Goal: Information Seeking & Learning: Find specific fact

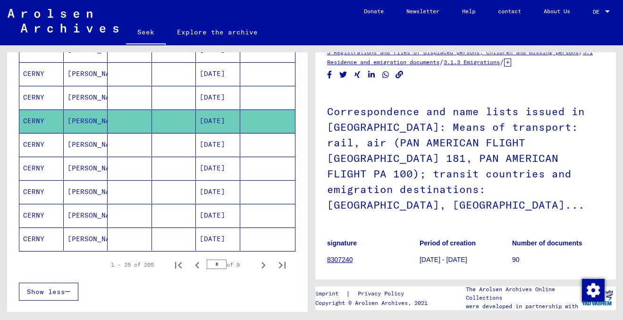
scroll to position [532, 0]
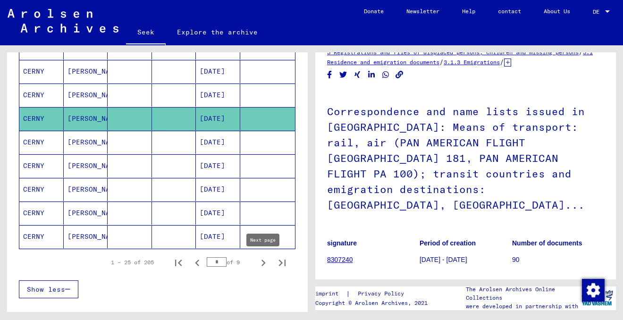
click at [264, 261] on icon "Next page" at bounding box center [263, 262] width 13 height 13
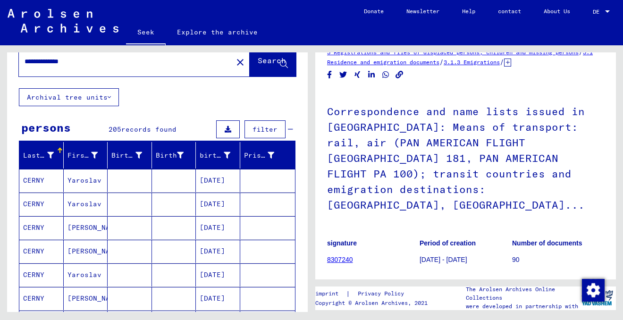
scroll to position [23, 0]
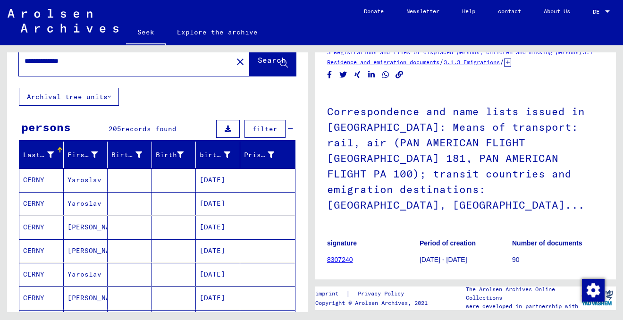
click at [156, 205] on mat-cell at bounding box center [174, 203] width 44 height 23
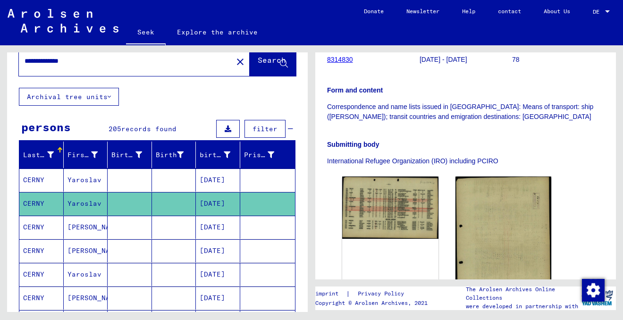
scroll to position [192, 0]
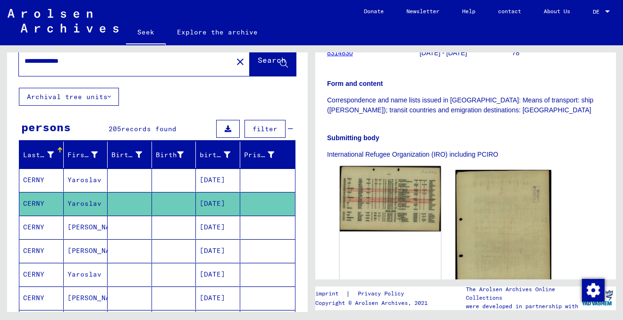
click at [388, 192] on img at bounding box center [390, 198] width 101 height 65
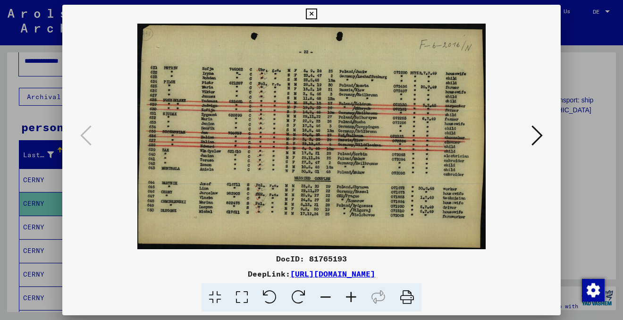
click at [541, 135] on icon at bounding box center [536, 135] width 11 height 23
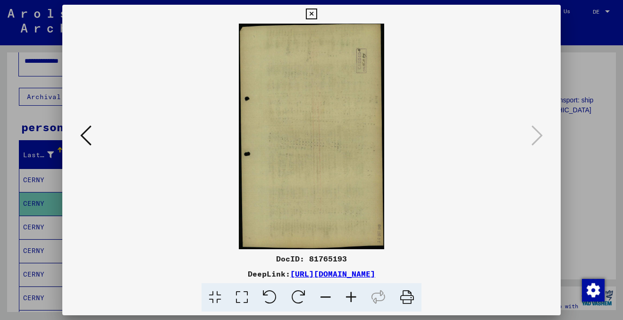
click at [85, 139] on icon at bounding box center [85, 135] width 11 height 23
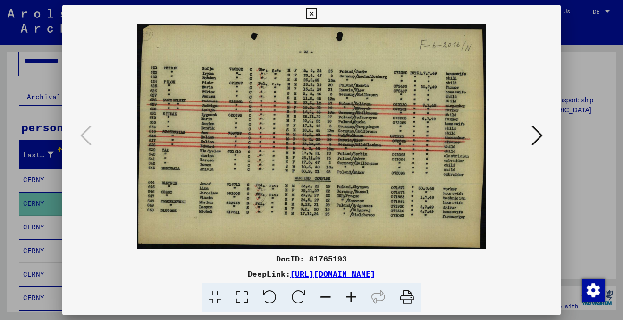
click at [535, 134] on icon at bounding box center [536, 135] width 11 height 23
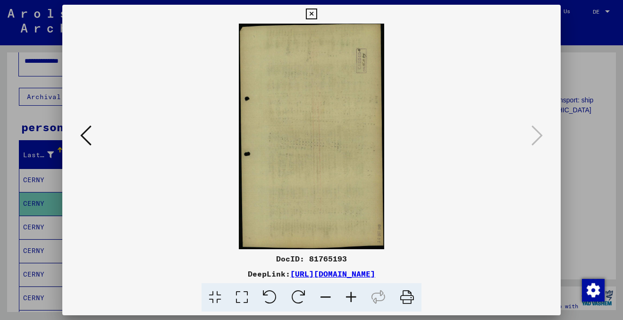
click at [309, 17] on icon at bounding box center [311, 13] width 11 height 11
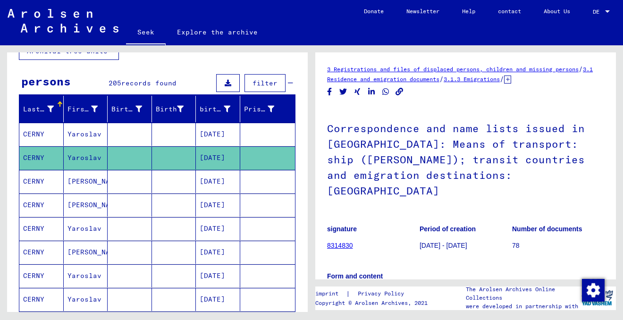
scroll to position [74, 0]
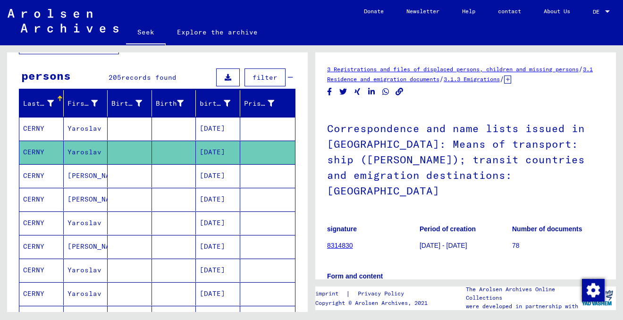
click at [129, 249] on mat-cell at bounding box center [130, 246] width 44 height 23
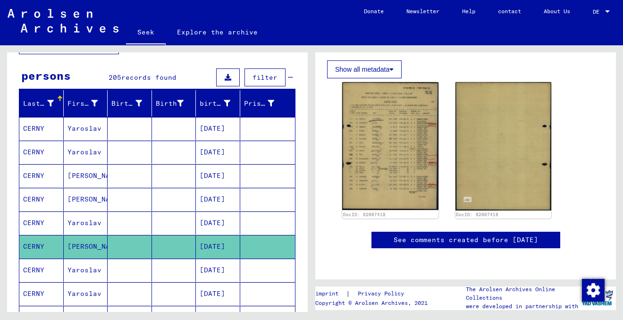
scroll to position [188, 0]
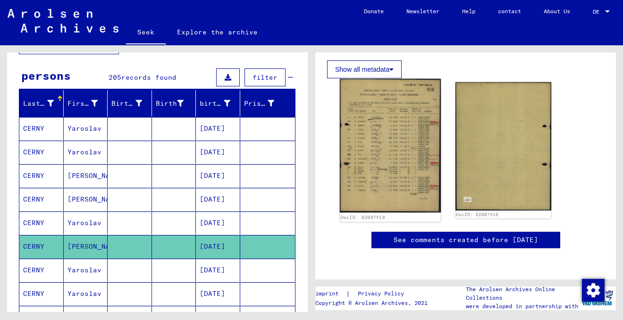
click at [400, 148] on img at bounding box center [390, 146] width 101 height 134
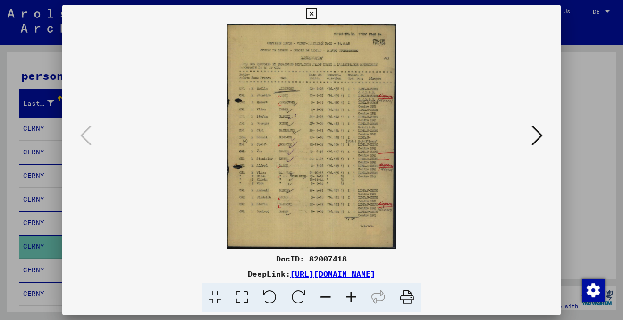
click at [352, 292] on icon at bounding box center [350, 297] width 25 height 29
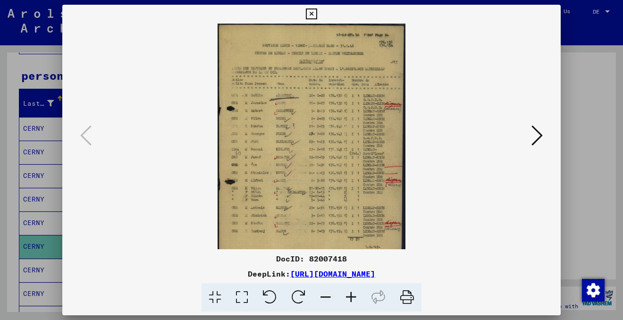
click at [352, 292] on icon at bounding box center [350, 297] width 25 height 29
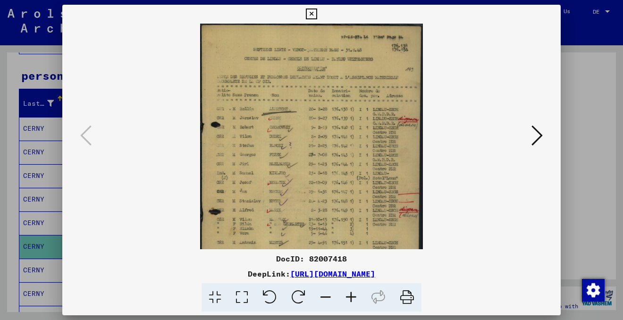
click at [352, 292] on icon at bounding box center [350, 297] width 25 height 29
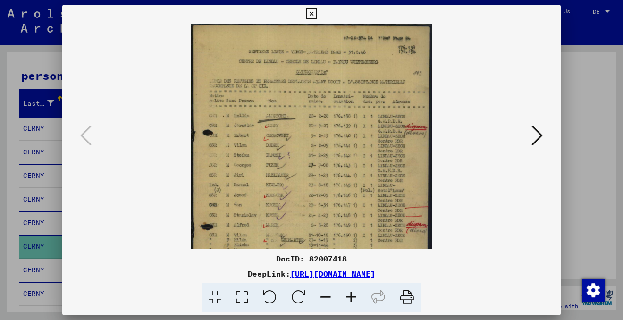
click at [352, 292] on icon at bounding box center [350, 297] width 25 height 29
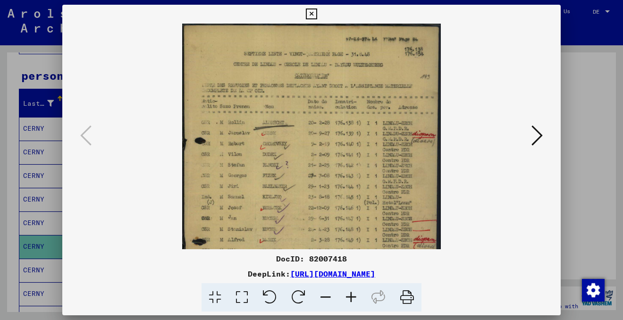
click at [352, 292] on icon at bounding box center [350, 297] width 25 height 29
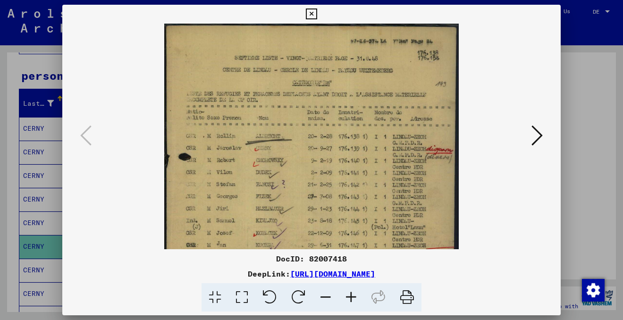
click at [352, 292] on icon at bounding box center [350, 297] width 25 height 29
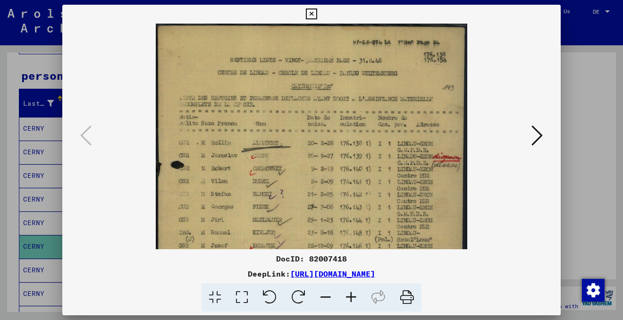
click at [352, 292] on icon at bounding box center [350, 297] width 25 height 29
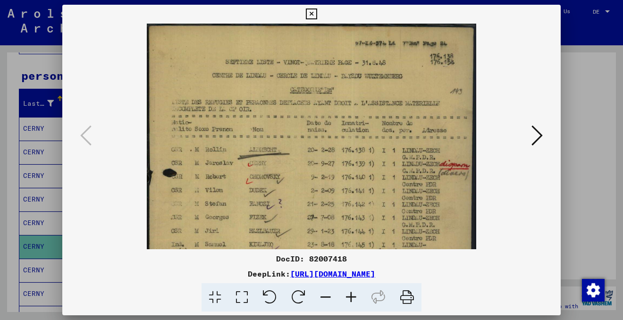
click at [352, 292] on icon at bounding box center [350, 297] width 25 height 29
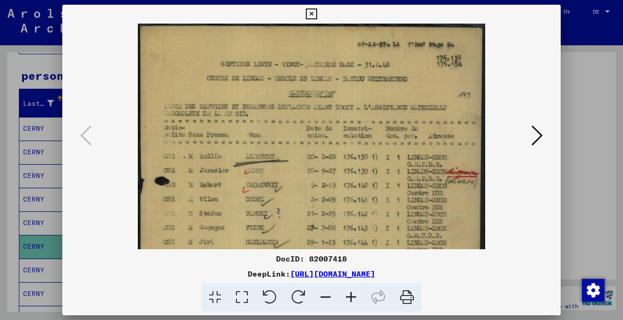
click at [352, 292] on icon at bounding box center [350, 297] width 25 height 29
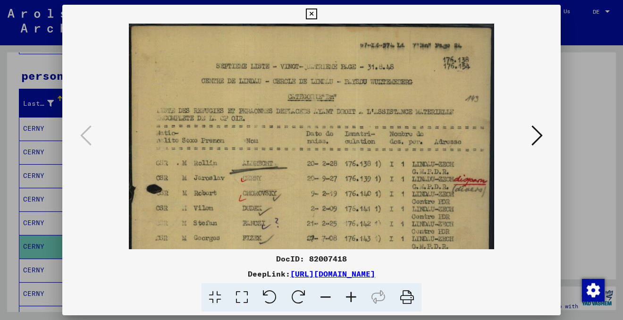
click at [352, 292] on icon at bounding box center [350, 297] width 25 height 29
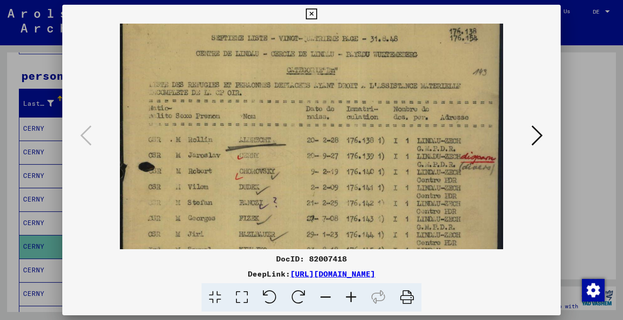
drag, startPoint x: 400, startPoint y: 214, endPoint x: 345, endPoint y: 183, distance: 62.3
click at [345, 183] on img at bounding box center [311, 247] width 383 height 508
click at [313, 13] on icon at bounding box center [311, 13] width 11 height 11
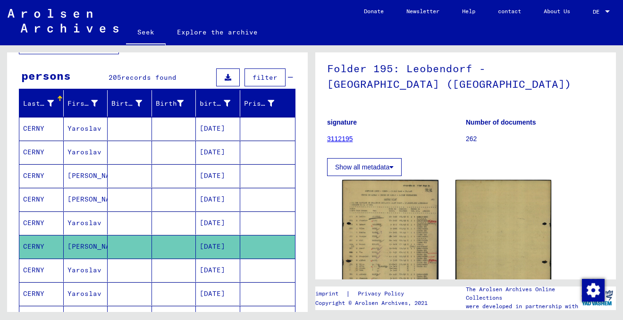
scroll to position [71, 0]
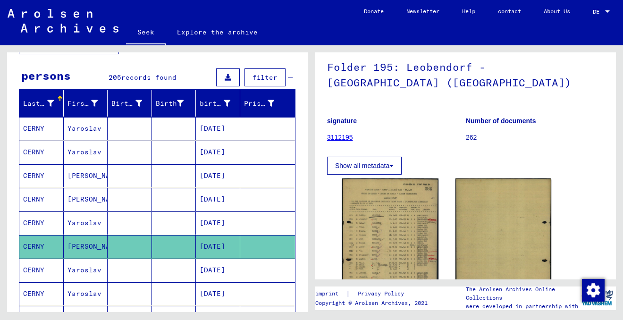
click at [384, 162] on font "Show all metadata" at bounding box center [362, 166] width 54 height 8
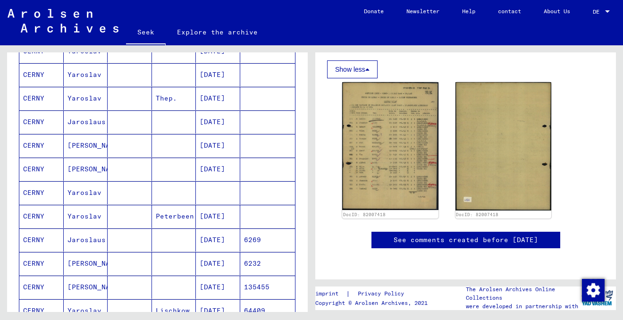
scroll to position [319, 0]
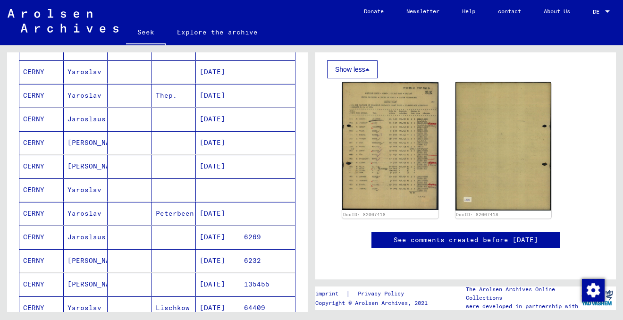
click at [144, 188] on mat-cell at bounding box center [130, 189] width 44 height 23
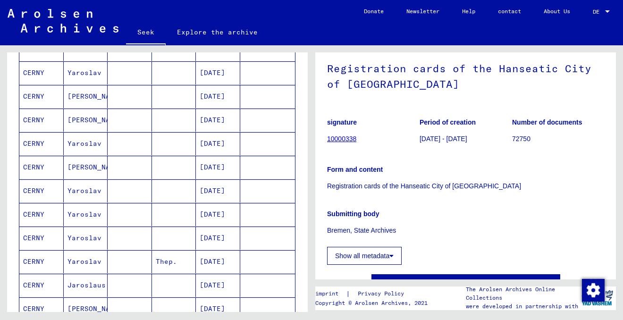
scroll to position [117, 0]
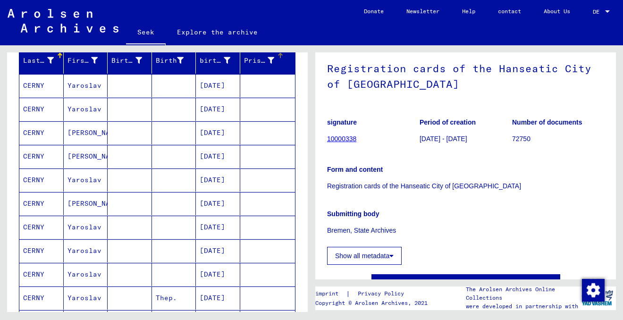
click at [255, 60] on font "Prisoner #" at bounding box center [265, 60] width 42 height 8
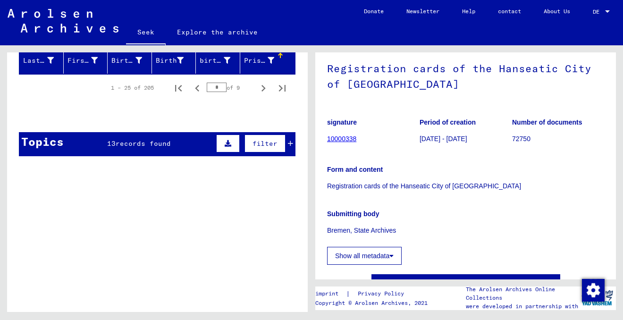
click at [258, 60] on font "Prisoner #" at bounding box center [265, 60] width 42 height 8
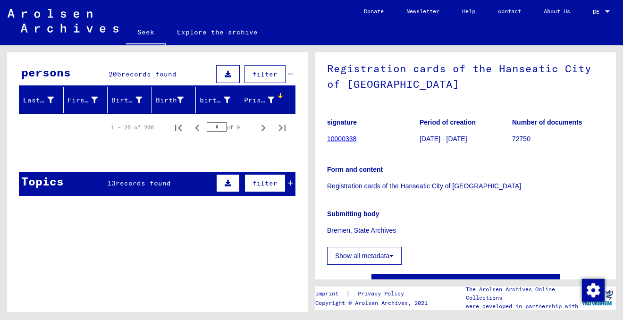
scroll to position [0, 0]
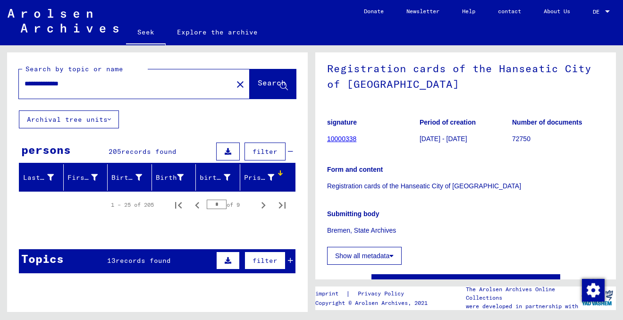
click at [258, 85] on font "Search" at bounding box center [272, 82] width 28 height 9
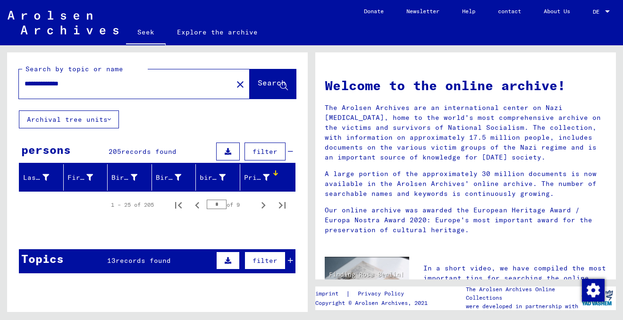
click at [258, 81] on font "Search" at bounding box center [272, 82] width 28 height 9
click at [294, 147] on div "persons 205 records found filter" at bounding box center [157, 152] width 276 height 24
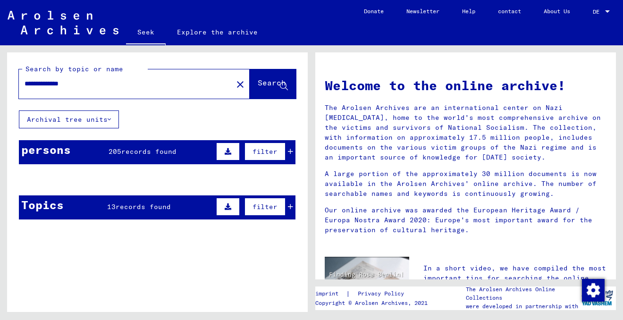
click at [293, 149] on div "persons 205 records found filter" at bounding box center [157, 152] width 276 height 24
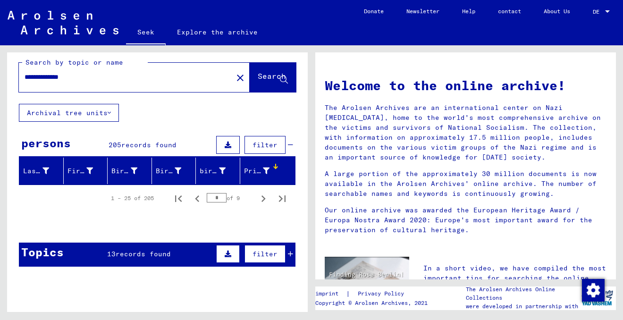
scroll to position [8, 0]
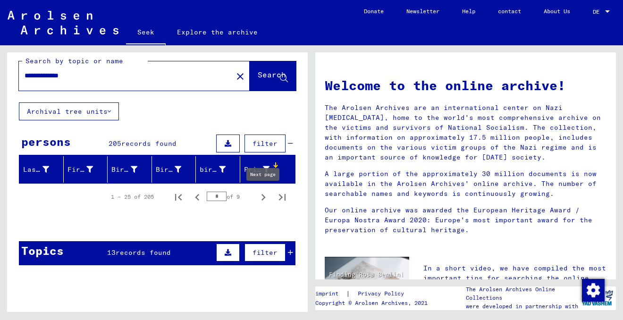
click at [265, 195] on icon "Next page" at bounding box center [263, 197] width 13 height 13
type input "*"
click at [274, 165] on div at bounding box center [276, 165] width 6 height 6
click at [263, 168] on font "Prisoner #" at bounding box center [265, 169] width 42 height 8
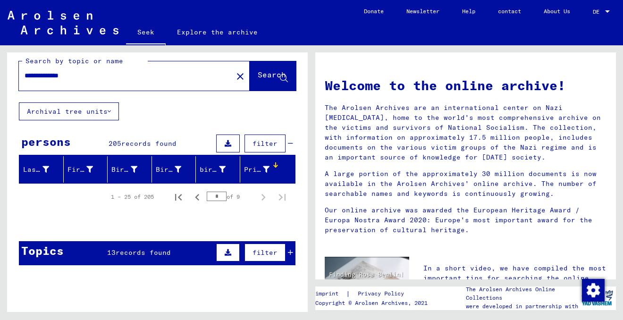
click at [277, 166] on div at bounding box center [276, 166] width 3 height 3
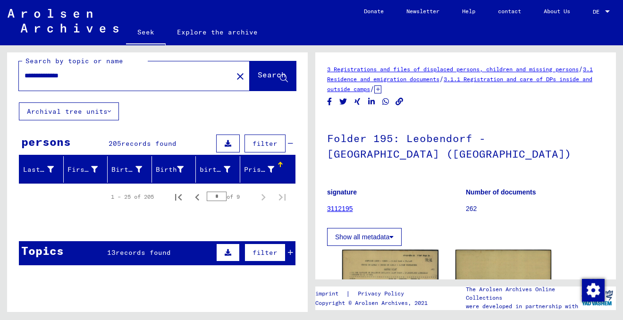
click at [266, 142] on font "filter" at bounding box center [264, 143] width 25 height 8
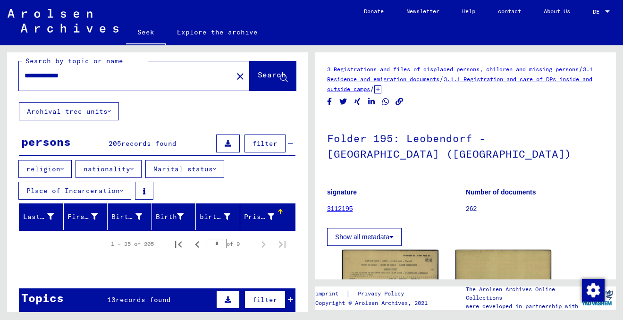
click at [107, 174] on button "nationality" at bounding box center [108, 169] width 66 height 18
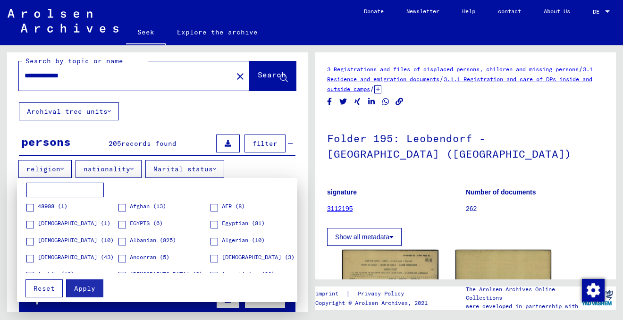
click at [290, 141] on div at bounding box center [311, 160] width 623 height 320
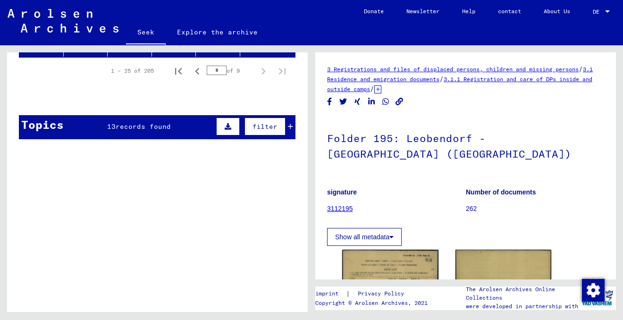
scroll to position [175, 0]
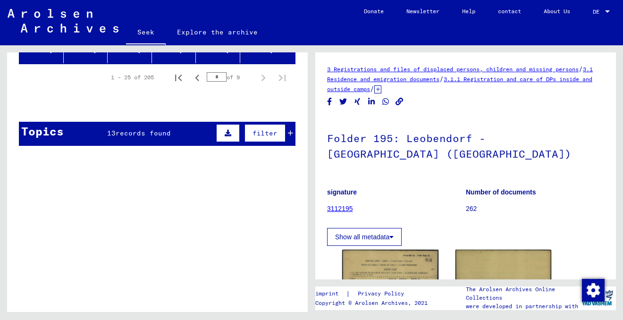
click at [291, 134] on icon at bounding box center [290, 133] width 5 height 7
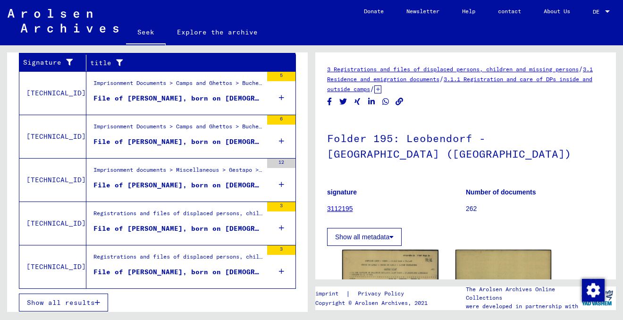
scroll to position [265, 0]
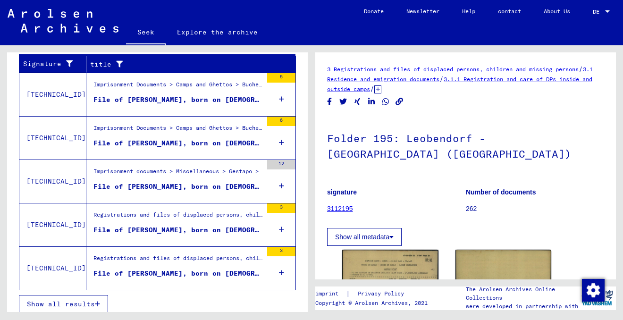
click at [183, 263] on div "Registrations and files of displaced persons, children and missing persons > Su…" at bounding box center [177, 260] width 169 height 13
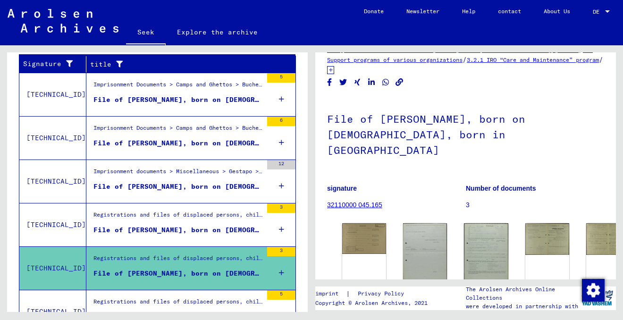
scroll to position [21, 0]
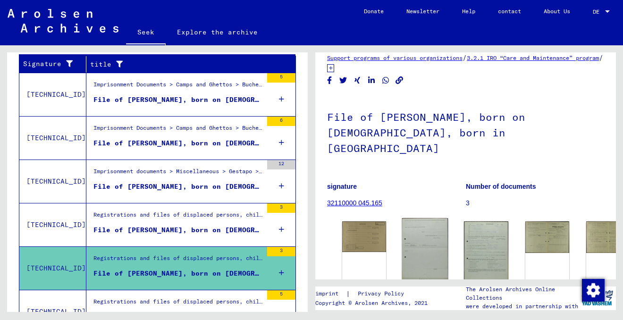
click at [413, 233] on img at bounding box center [425, 278] width 46 height 120
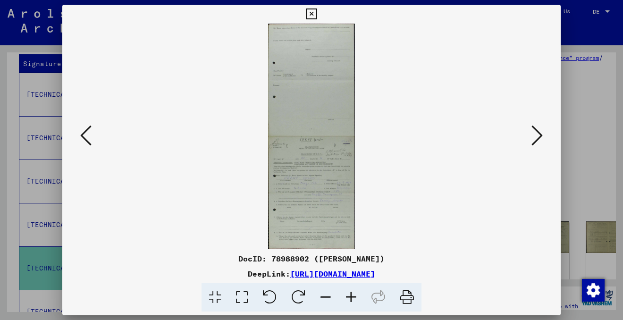
click at [350, 295] on icon at bounding box center [350, 297] width 25 height 29
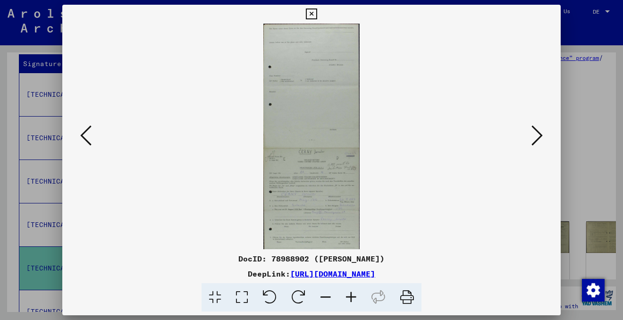
click at [350, 295] on icon at bounding box center [350, 297] width 25 height 29
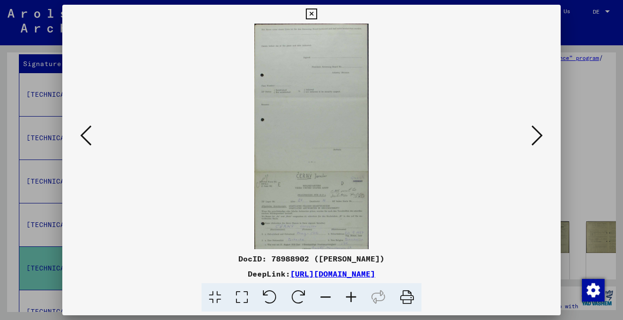
click at [350, 295] on icon at bounding box center [350, 297] width 25 height 29
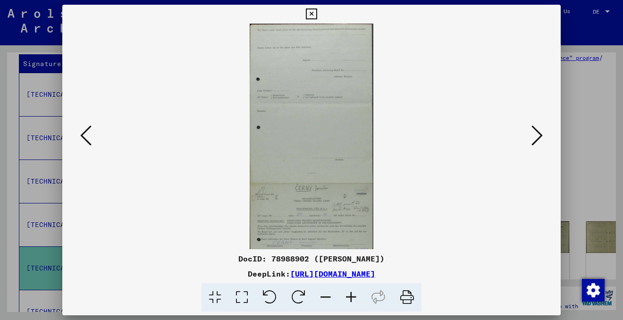
click at [350, 295] on icon at bounding box center [350, 297] width 25 height 29
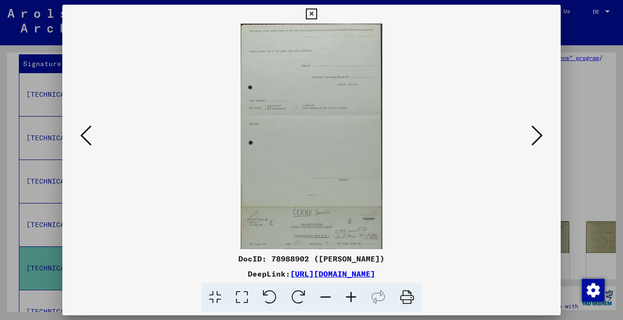
click at [350, 295] on icon at bounding box center [350, 297] width 25 height 29
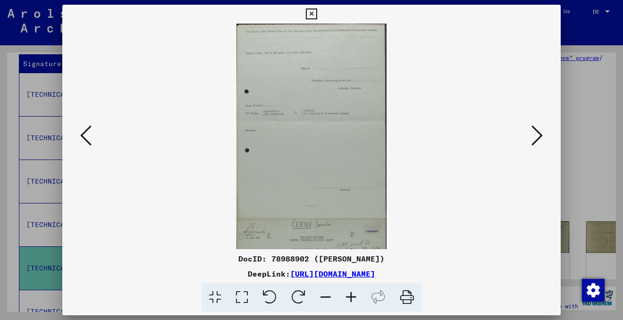
click at [350, 295] on icon at bounding box center [350, 297] width 25 height 29
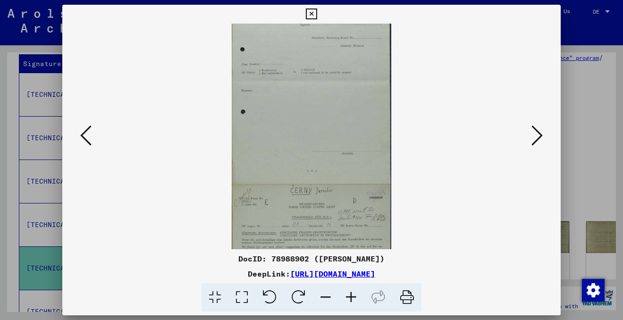
drag, startPoint x: 354, startPoint y: 206, endPoint x: 358, endPoint y: 112, distance: 94.4
click at [356, 115] on img at bounding box center [311, 184] width 159 height 414
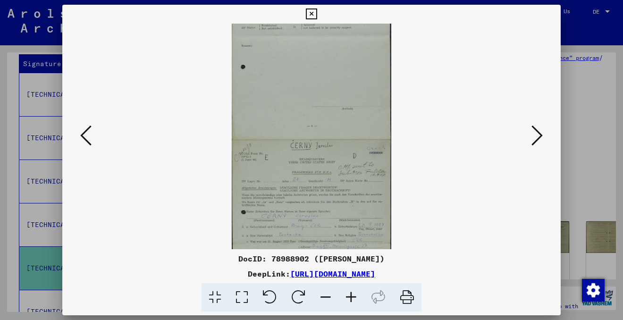
scroll to position [189, 0]
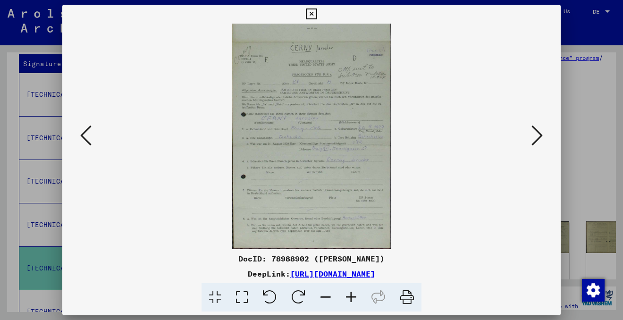
drag, startPoint x: 351, startPoint y: 214, endPoint x: 344, endPoint y: 89, distance: 125.2
click at [344, 89] on img at bounding box center [311, 42] width 159 height 414
drag, startPoint x: 342, startPoint y: 190, endPoint x: 341, endPoint y: 86, distance: 103.8
click at [341, 86] on img at bounding box center [311, 42] width 159 height 414
click at [311, 13] on icon at bounding box center [311, 13] width 11 height 11
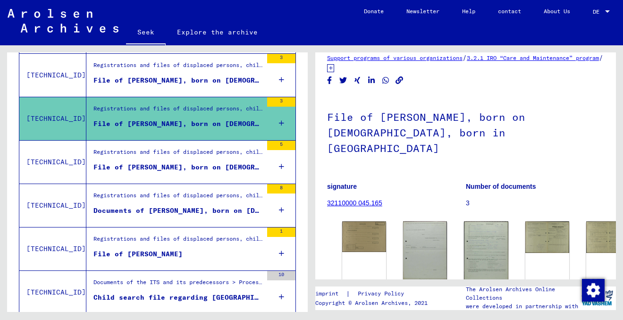
scroll to position [361, 0]
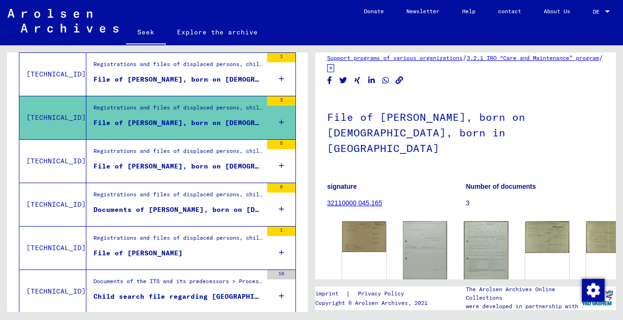
click at [200, 248] on figure "File of [PERSON_NAME]" at bounding box center [177, 255] width 169 height 14
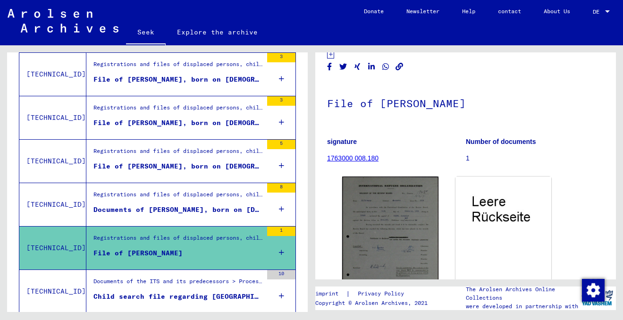
scroll to position [45, 0]
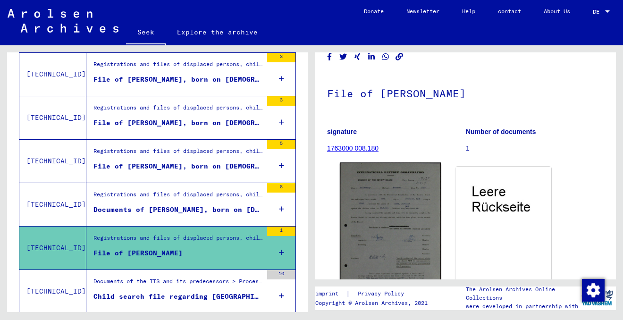
click at [402, 194] on img at bounding box center [390, 244] width 101 height 165
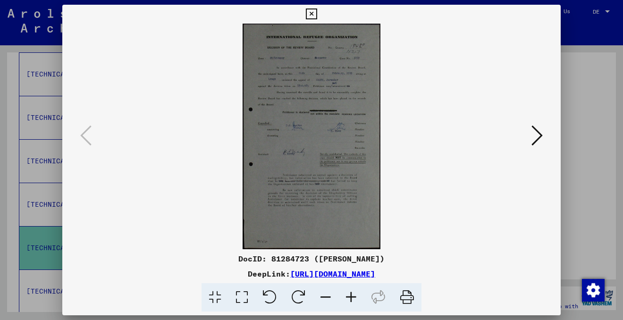
click at [354, 293] on icon at bounding box center [350, 297] width 25 height 29
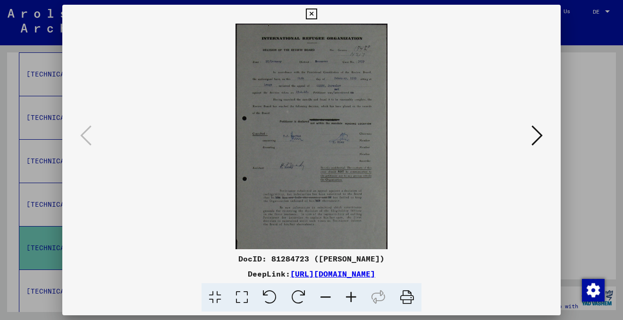
click at [354, 293] on icon at bounding box center [350, 297] width 25 height 29
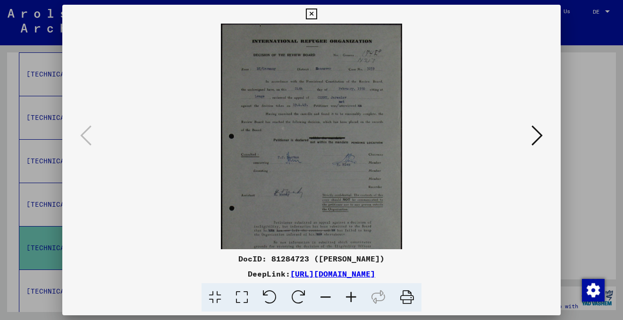
click at [354, 293] on icon at bounding box center [350, 297] width 25 height 29
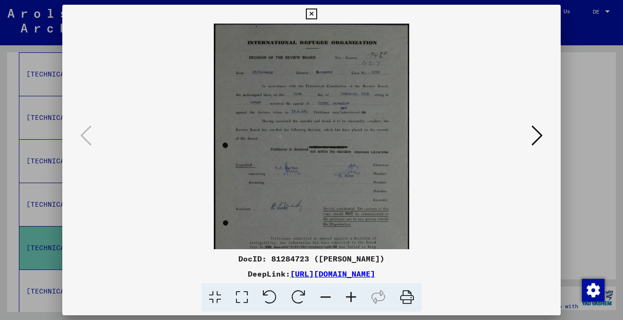
click at [354, 293] on icon at bounding box center [350, 297] width 25 height 29
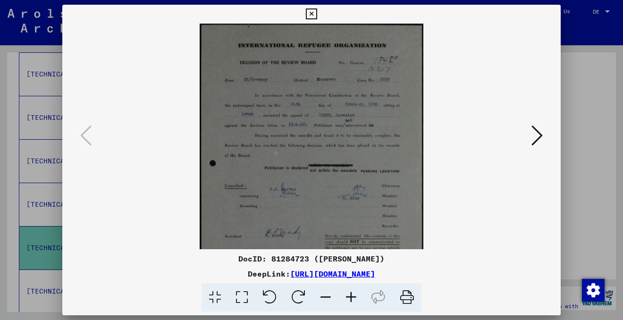
click at [354, 293] on icon at bounding box center [350, 297] width 25 height 29
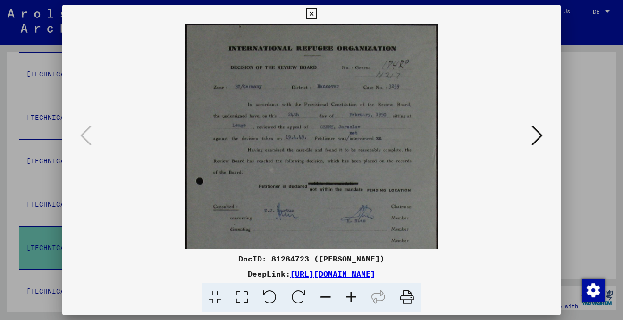
click at [354, 293] on icon at bounding box center [350, 297] width 25 height 29
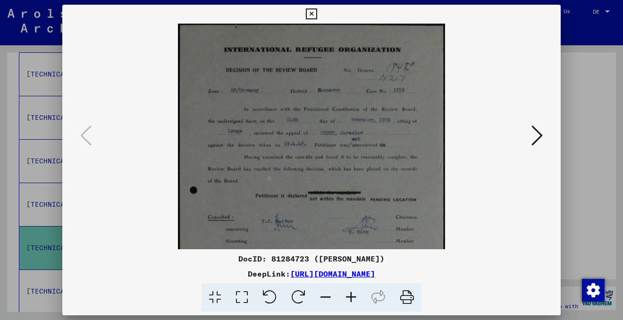
click at [354, 293] on icon at bounding box center [350, 297] width 25 height 29
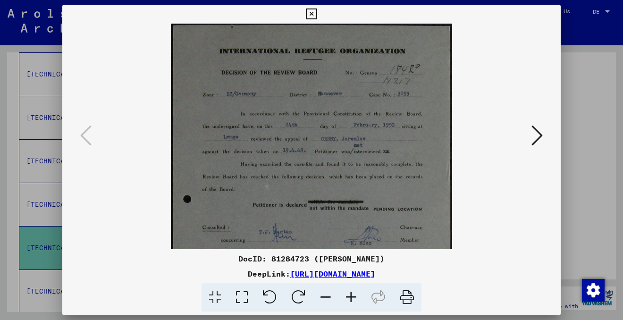
click at [354, 293] on icon at bounding box center [350, 297] width 25 height 29
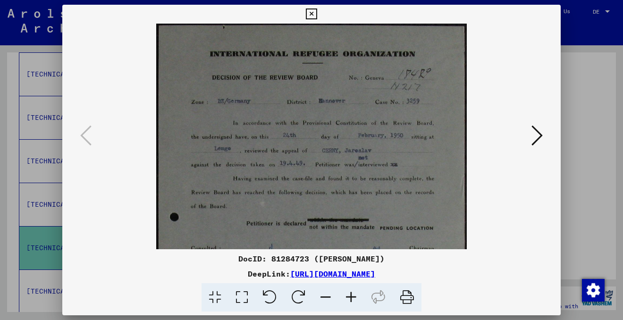
click at [354, 293] on icon at bounding box center [350, 297] width 25 height 29
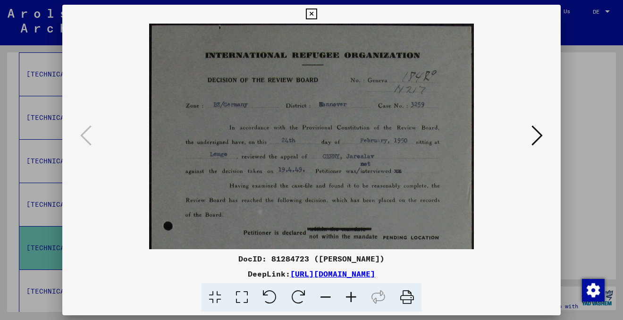
click at [354, 293] on icon at bounding box center [350, 297] width 25 height 29
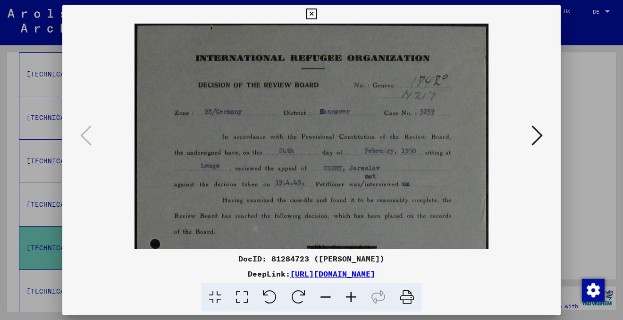
click at [354, 293] on icon at bounding box center [350, 297] width 25 height 29
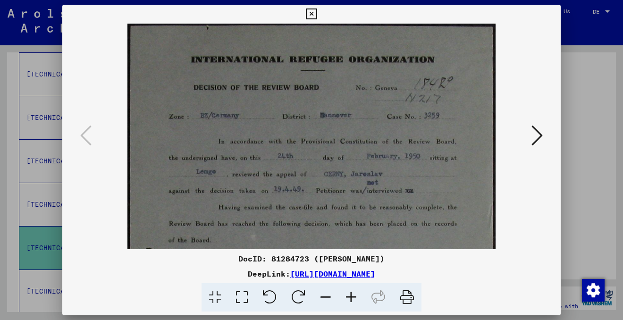
click at [354, 293] on icon at bounding box center [350, 297] width 25 height 29
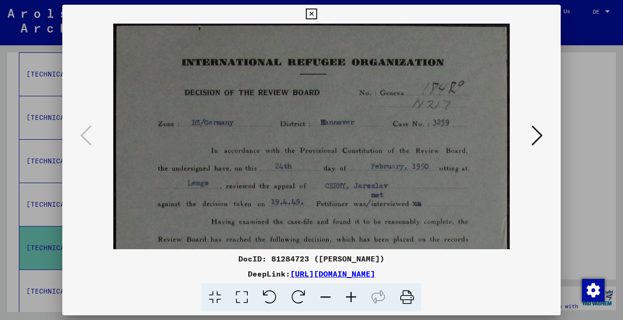
click at [354, 293] on icon at bounding box center [350, 297] width 25 height 29
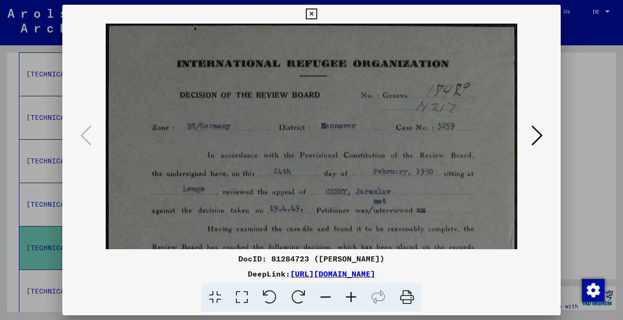
click at [354, 293] on icon at bounding box center [350, 297] width 25 height 29
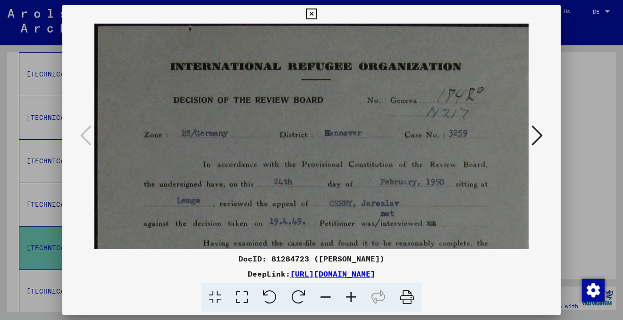
click at [354, 293] on icon at bounding box center [350, 297] width 25 height 29
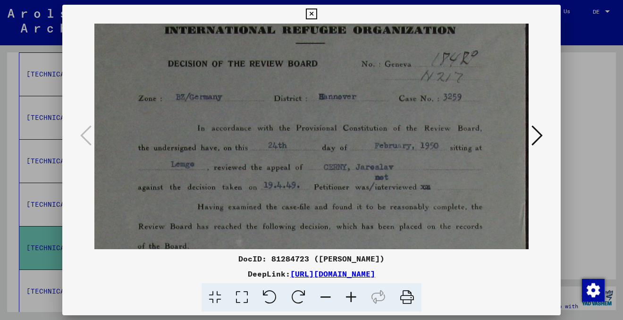
scroll to position [42, 6]
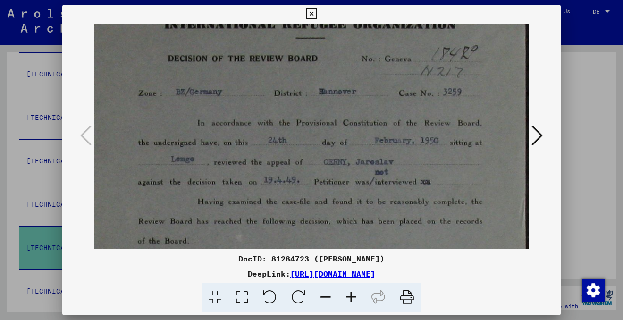
drag, startPoint x: 438, startPoint y: 214, endPoint x: 426, endPoint y: 173, distance: 43.3
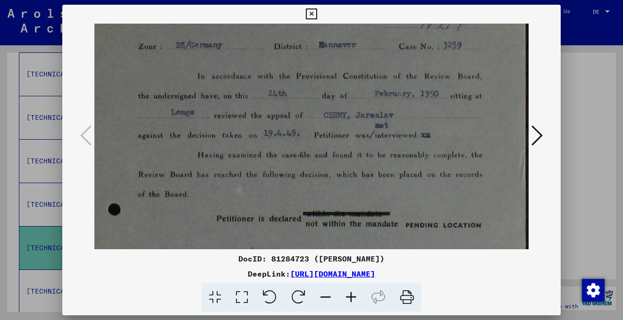
scroll to position [89, 6]
drag, startPoint x: 436, startPoint y: 198, endPoint x: 435, endPoint y: 150, distance: 47.2
click at [435, 150] on img at bounding box center [309, 295] width 440 height 721
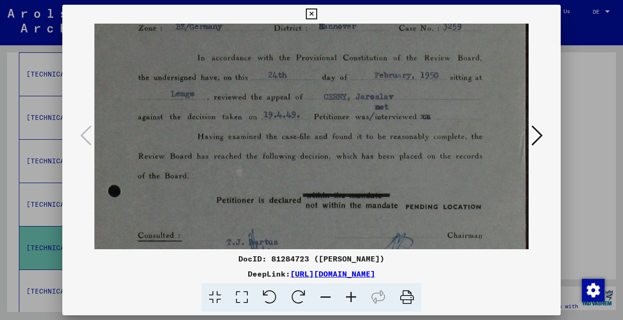
scroll to position [110, 6]
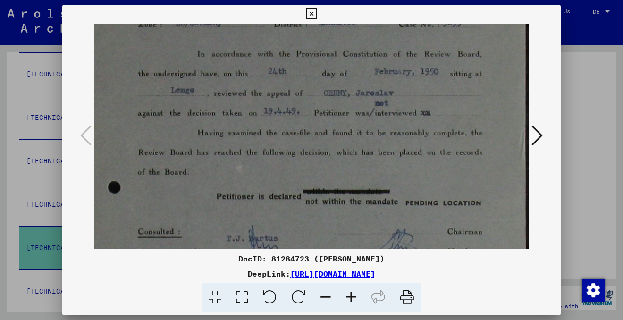
drag, startPoint x: 442, startPoint y: 188, endPoint x: 439, endPoint y: 167, distance: 22.0
click at [439, 167] on img at bounding box center [309, 273] width 440 height 721
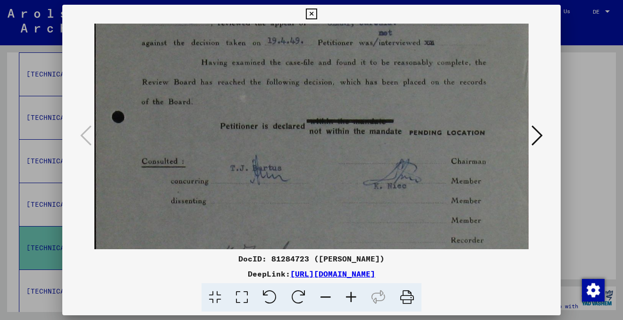
scroll to position [182, 2]
drag, startPoint x: 433, startPoint y: 221, endPoint x: 436, endPoint y: 150, distance: 71.3
click at [436, 150] on img at bounding box center [312, 202] width 440 height 721
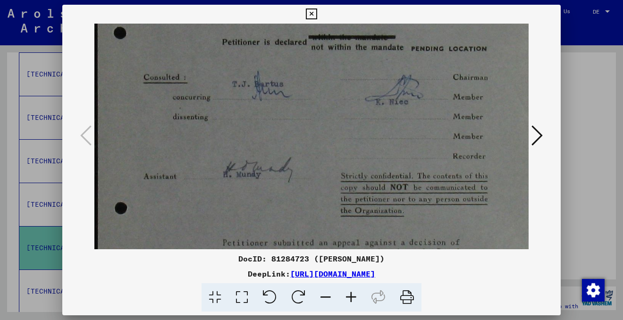
scroll to position [276, 0]
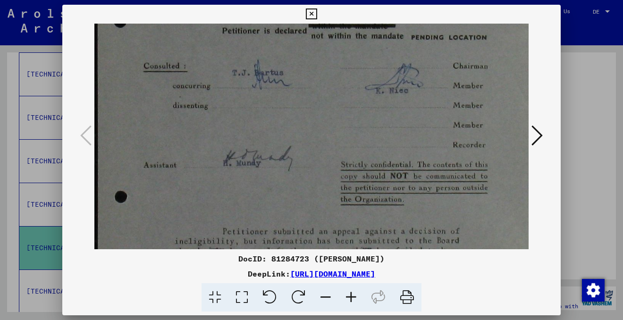
drag, startPoint x: 427, startPoint y: 221, endPoint x: 434, endPoint y: 126, distance: 94.6
click at [435, 126] on img at bounding box center [314, 108] width 440 height 721
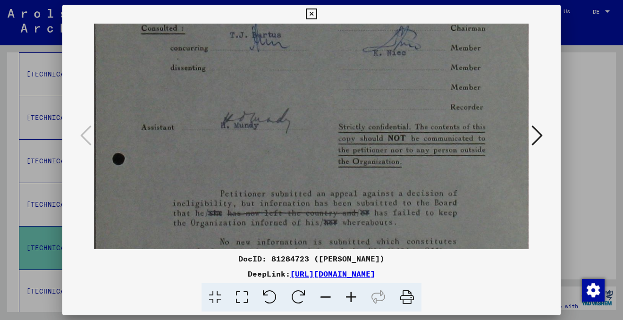
drag, startPoint x: 312, startPoint y: 219, endPoint x: 306, endPoint y: 181, distance: 38.3
click at [306, 181] on img at bounding box center [312, 70] width 440 height 721
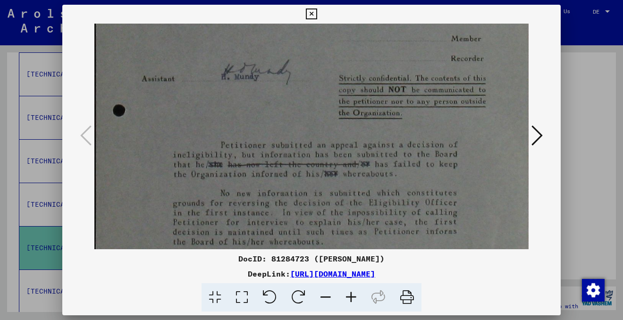
drag, startPoint x: 442, startPoint y: 205, endPoint x: 443, endPoint y: 156, distance: 49.1
click at [443, 157] on img at bounding box center [312, 21] width 440 height 721
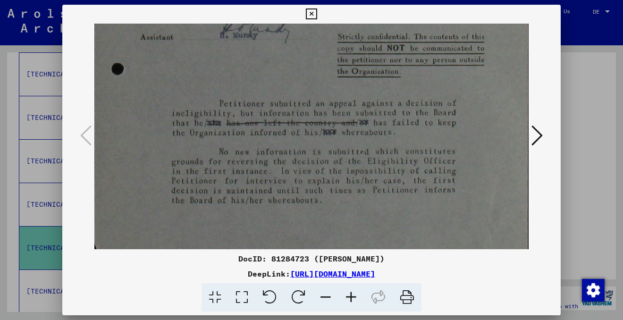
scroll to position [406, 4]
drag, startPoint x: 469, startPoint y: 208, endPoint x: 467, endPoint y: 164, distance: 43.9
click at [327, 295] on icon at bounding box center [325, 297] width 25 height 29
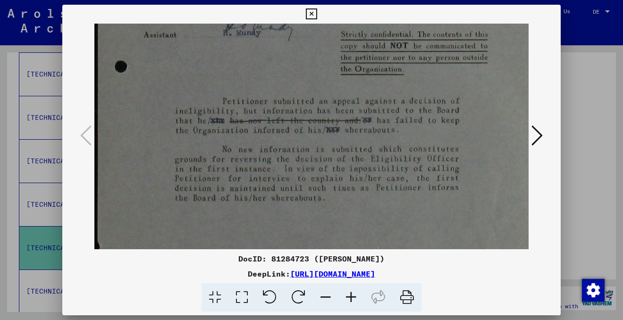
click at [327, 295] on icon at bounding box center [325, 297] width 25 height 29
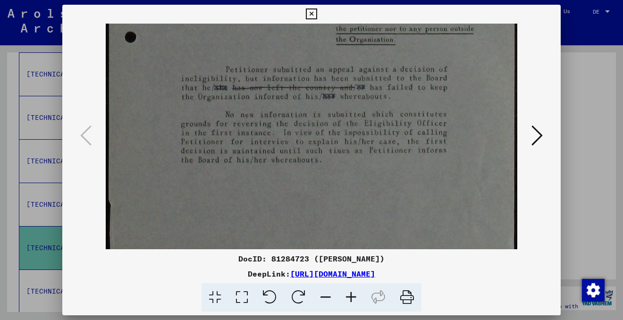
click at [327, 295] on icon at bounding box center [325, 297] width 25 height 29
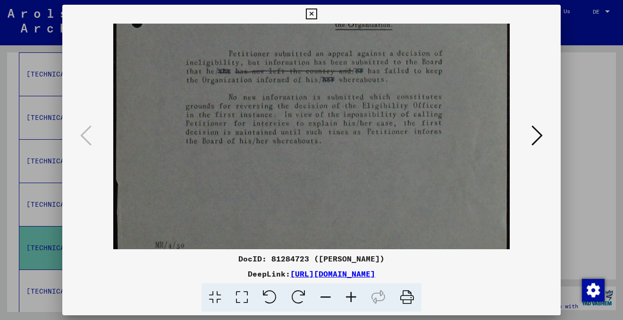
click at [327, 295] on icon at bounding box center [325, 297] width 25 height 29
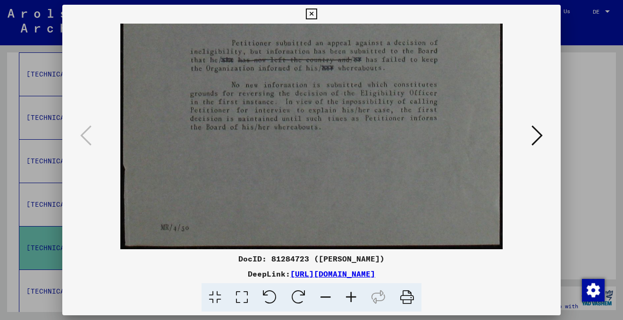
click at [327, 295] on icon at bounding box center [325, 297] width 25 height 29
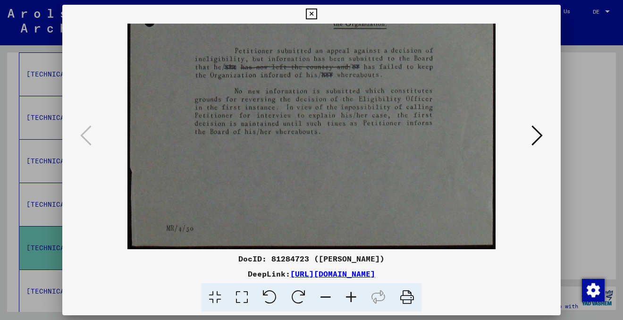
click at [327, 295] on icon at bounding box center [325, 297] width 25 height 29
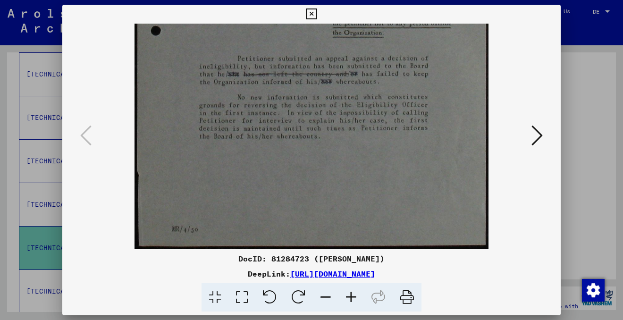
click at [327, 295] on icon at bounding box center [325, 297] width 25 height 29
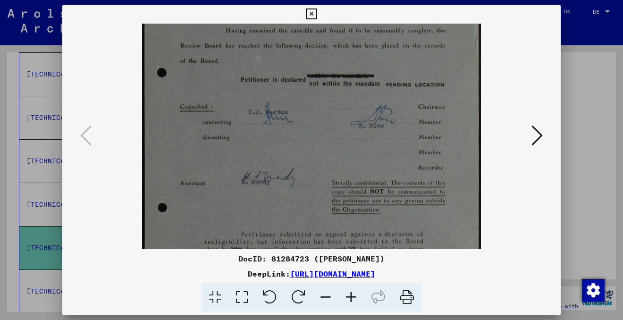
drag, startPoint x: 324, startPoint y: 115, endPoint x: 323, endPoint y: 272, distance: 157.1
click at [323, 276] on div "DocID: 81284723 ([PERSON_NAME]) DeepLink: [URL][DOMAIN_NAME]" at bounding box center [311, 158] width 498 height 307
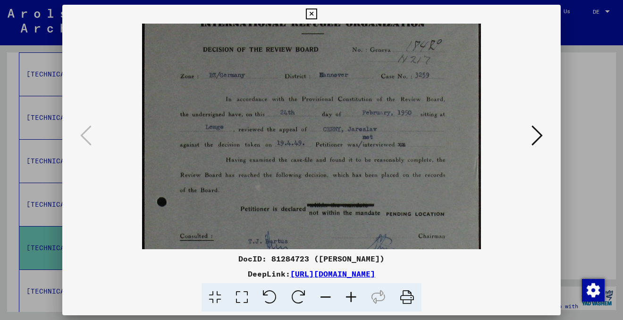
drag, startPoint x: 334, startPoint y: 115, endPoint x: 334, endPoint y: 243, distance: 128.3
click at [335, 249] on div "DocID: 81284723 ([PERSON_NAME]) DeepLink: [URL][DOMAIN_NAME]" at bounding box center [311, 158] width 498 height 307
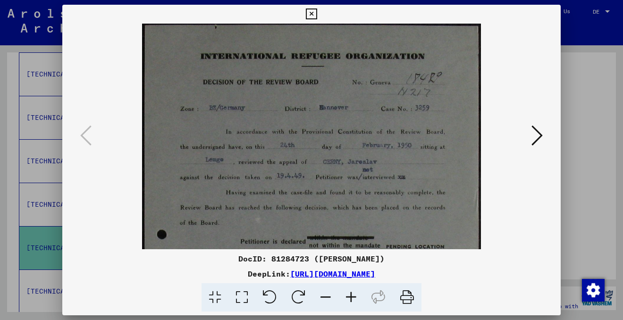
drag, startPoint x: 328, startPoint y: 99, endPoint x: 328, endPoint y: 197, distance: 98.6
click at [328, 205] on img at bounding box center [311, 301] width 339 height 556
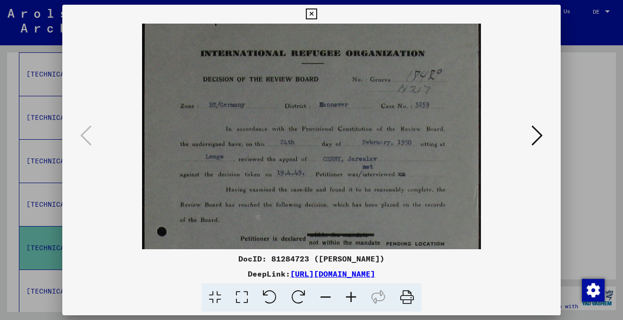
click at [352, 295] on icon at bounding box center [350, 297] width 25 height 29
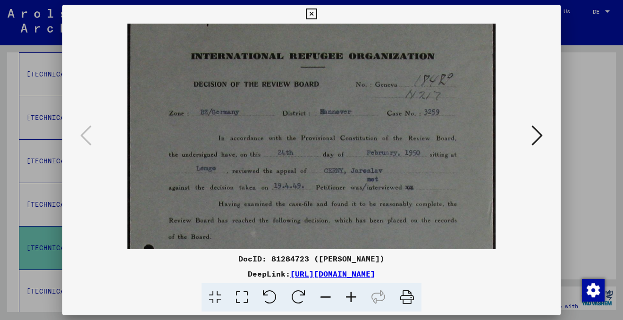
click at [352, 295] on icon at bounding box center [350, 297] width 25 height 29
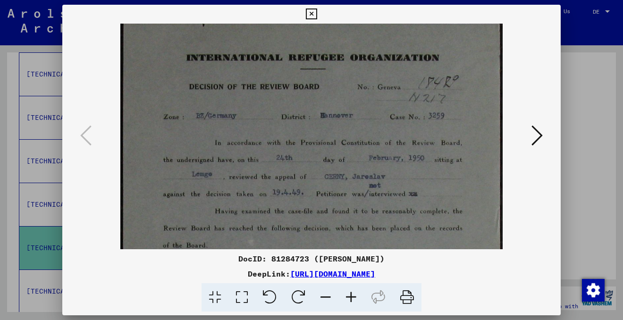
click at [352, 295] on icon at bounding box center [350, 297] width 25 height 29
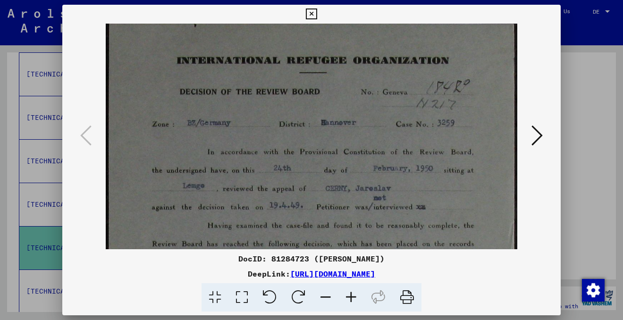
click at [352, 295] on icon at bounding box center [350, 297] width 25 height 29
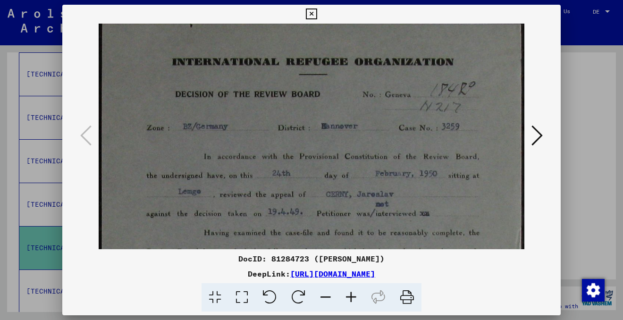
click at [352, 295] on icon at bounding box center [350, 297] width 25 height 29
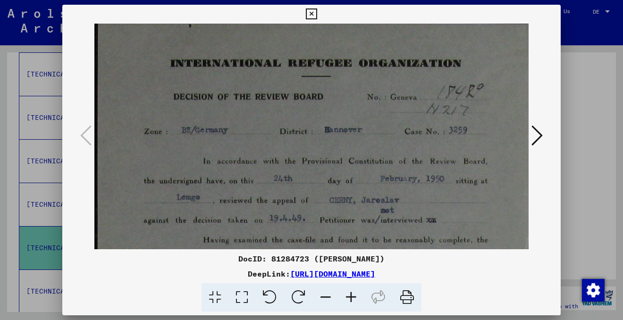
click at [352, 295] on icon at bounding box center [350, 297] width 25 height 29
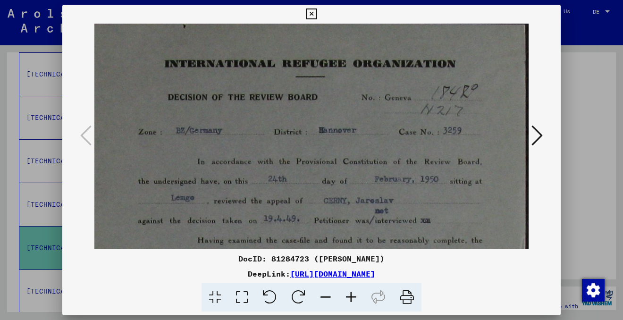
scroll to position [0, 6]
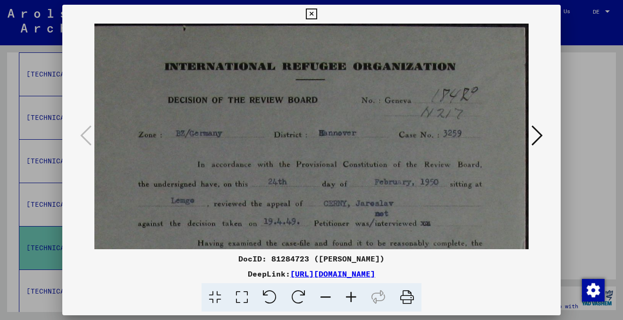
drag, startPoint x: 432, startPoint y: 175, endPoint x: 339, endPoint y: 186, distance: 93.7
click at [311, 16] on icon at bounding box center [311, 13] width 11 height 11
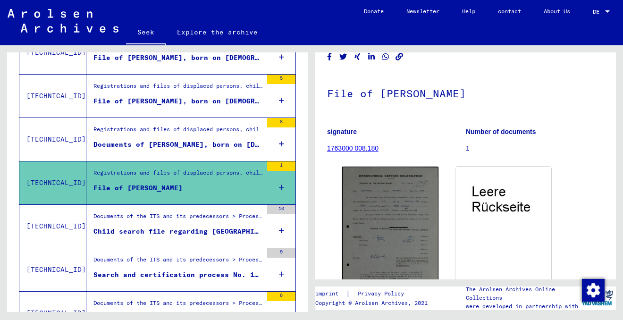
scroll to position [456, 0]
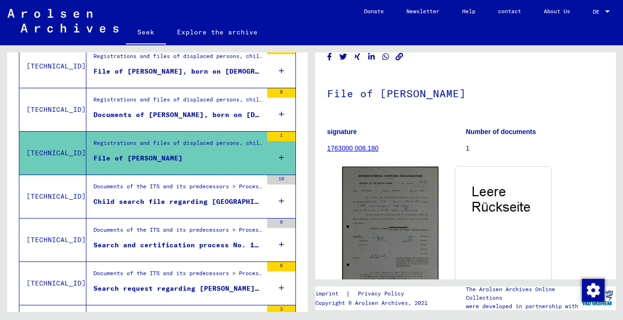
click at [175, 198] on font "Child search file regarding [GEOGRAPHIC_DATA][PERSON_NAME] [DATE]" at bounding box center [230, 201] width 275 height 8
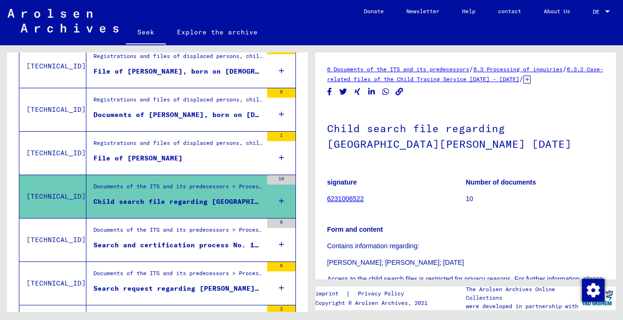
click at [158, 242] on font "Search and certification process No. 1,580,764 for [PERSON_NAME] born [DEMOGRAP…" at bounding box center [279, 245] width 373 height 8
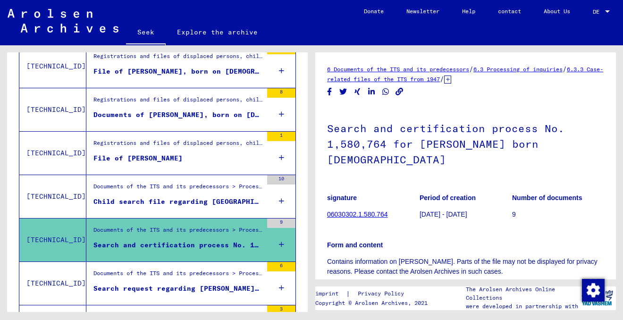
click at [168, 281] on div "Documents of the ITS and its predecessors > Processing of inquiries > Case-rela…" at bounding box center [177, 275] width 169 height 13
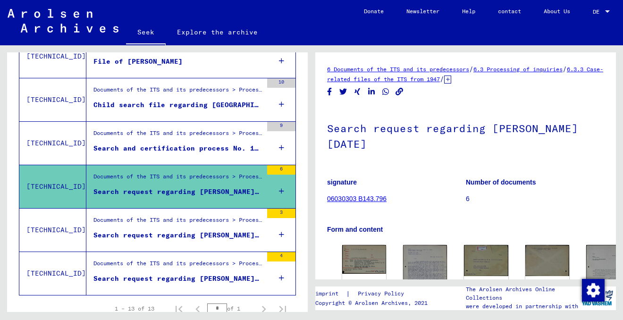
scroll to position [590, 0]
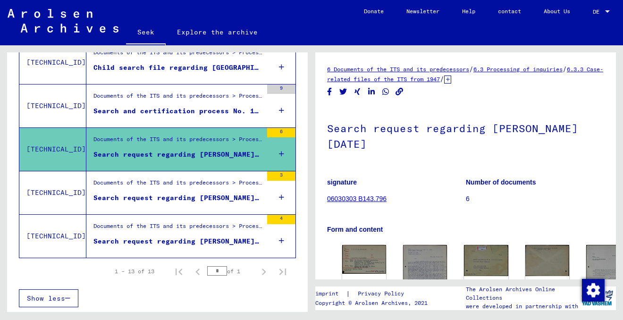
click at [158, 193] on font "Search request regarding [PERSON_NAME] [DATE]" at bounding box center [188, 197] width 191 height 8
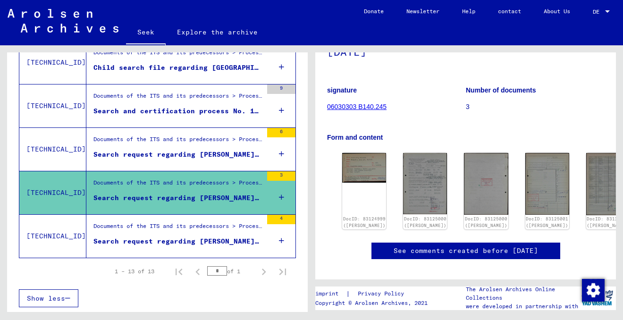
scroll to position [117, 0]
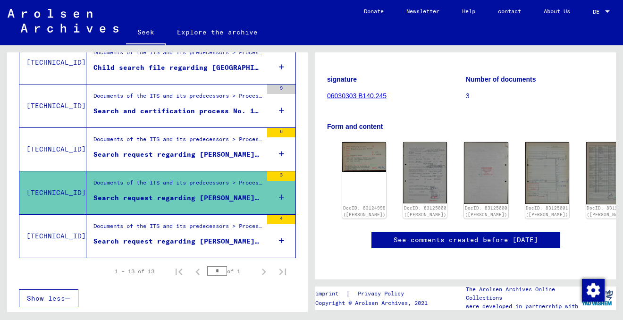
click at [412, 235] on font "See comments created before [DATE]" at bounding box center [465, 239] width 144 height 8
click at [206, 237] on font "Search request regarding [PERSON_NAME] [DATE]" at bounding box center [188, 241] width 191 height 8
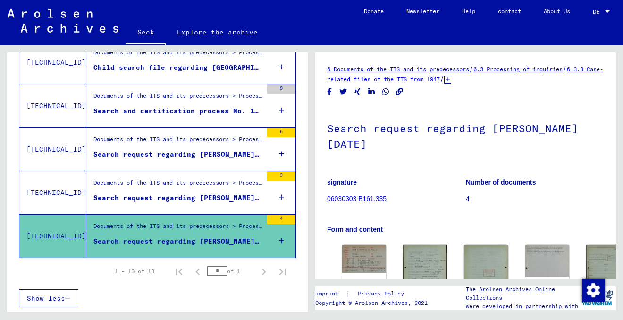
scroll to position [569, 0]
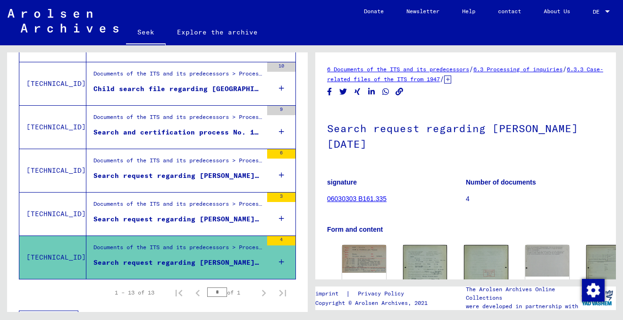
click at [190, 163] on font "Documents of the ITS and its predecessors > Processing of inquiries > Case-rela…" at bounding box center [481, 160] width 776 height 7
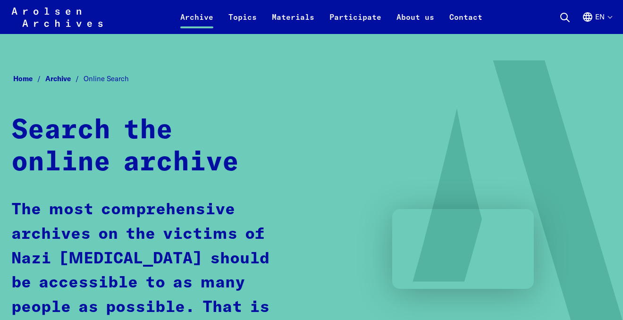
scroll to position [503, 0]
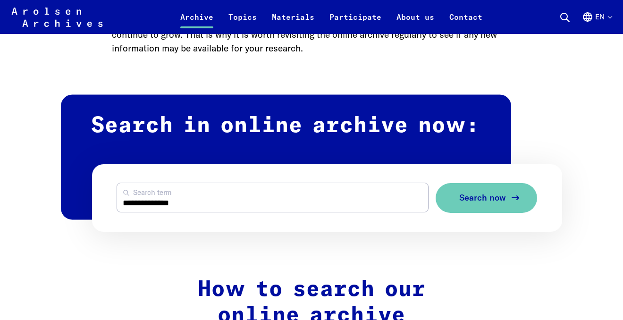
click at [482, 197] on span "Search now" at bounding box center [482, 198] width 47 height 10
